Goal: Transaction & Acquisition: Purchase product/service

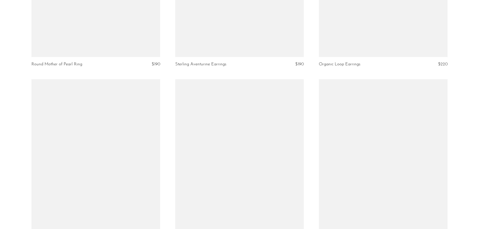
scroll to position [1510, 0]
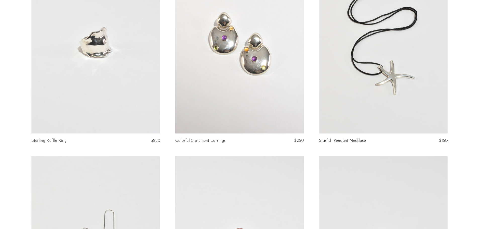
click at [247, 61] on link at bounding box center [239, 43] width 129 height 180
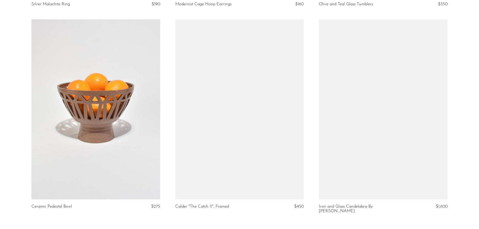
scroll to position [2363, 0]
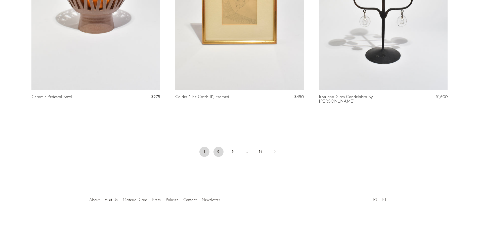
click at [219, 149] on link "2" at bounding box center [219, 152] width 10 height 10
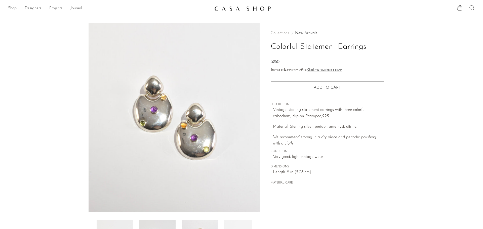
scroll to position [98, 0]
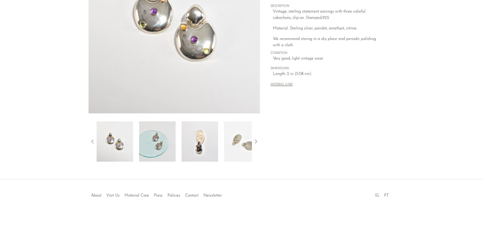
click at [201, 150] on img at bounding box center [200, 142] width 36 height 40
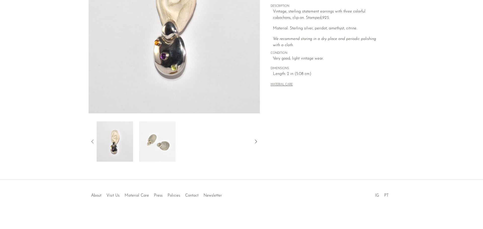
click at [163, 147] on img at bounding box center [157, 142] width 36 height 40
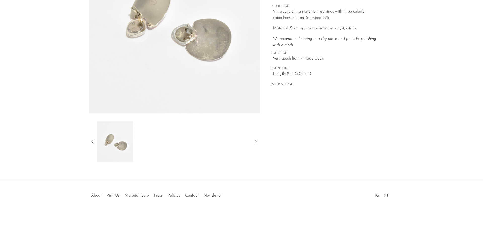
click at [107, 140] on img at bounding box center [115, 142] width 36 height 40
click at [95, 141] on icon at bounding box center [93, 142] width 6 height 6
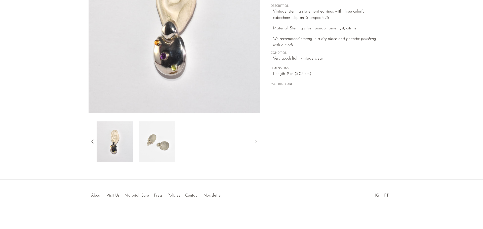
scroll to position [0, 0]
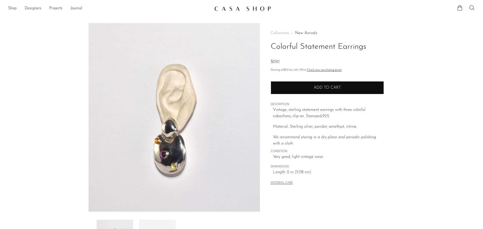
click at [338, 88] on span "Add to cart" at bounding box center [327, 88] width 27 height 4
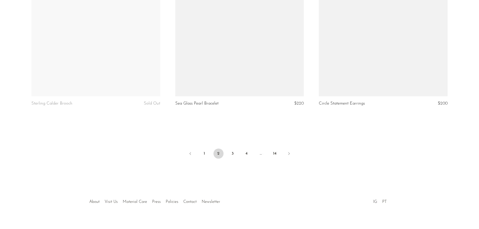
scroll to position [2363, 0]
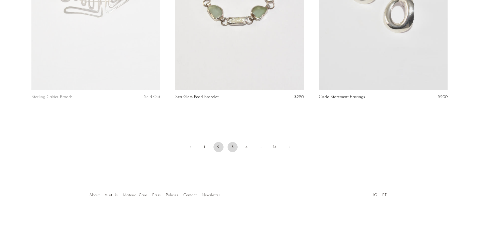
click at [235, 149] on link "3" at bounding box center [233, 147] width 10 height 10
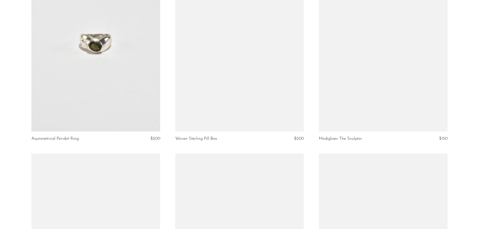
scroll to position [881, 0]
